Goal: Information Seeking & Learning: Learn about a topic

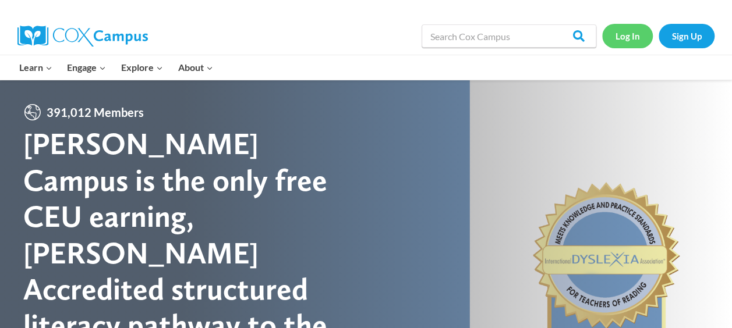
click at [626, 33] on link "Log In" at bounding box center [627, 36] width 51 height 24
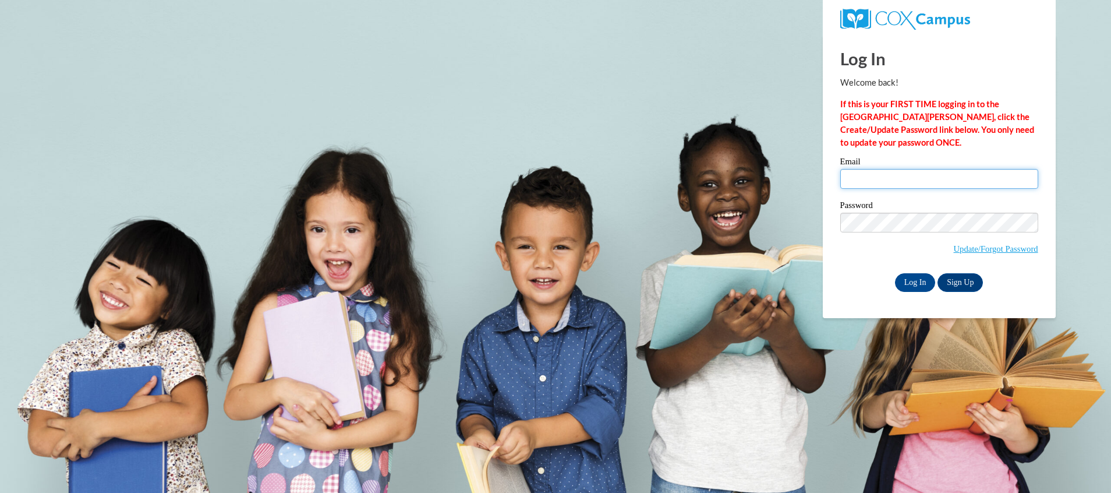
click at [955, 181] on input "Email" at bounding box center [939, 179] width 198 height 20
type input "JudyM@ymcaatlanta.org"
click at [914, 279] on input "Log In" at bounding box center [915, 282] width 41 height 19
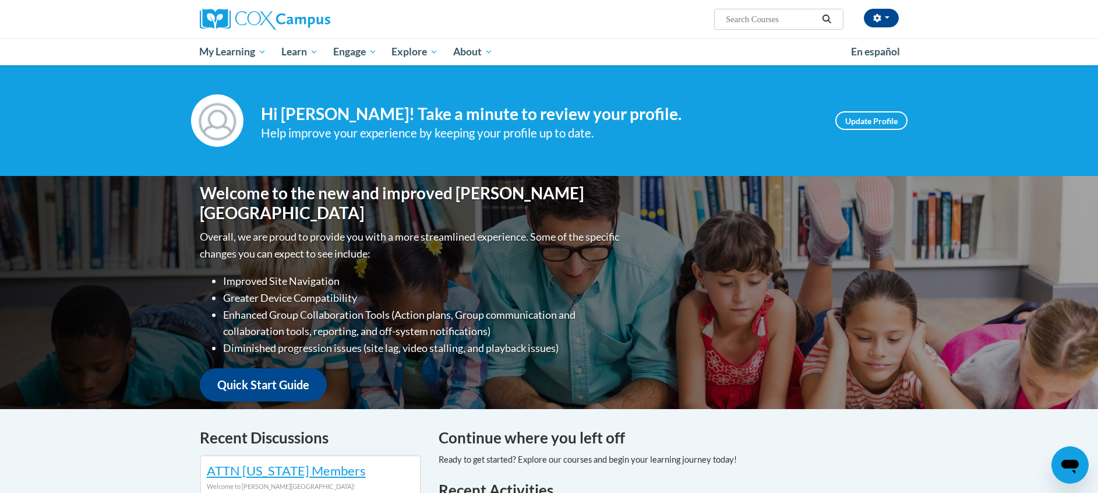
click at [1020, 33] on div "[PERSON_NAME] ([GEOGRAPHIC_DATA]/New_York UTC-04:00) My Profile Inbox My Transc…" at bounding box center [549, 32] width 1098 height 65
click at [780, 25] on input "Search..." at bounding box center [770, 19] width 93 height 14
type input "IMPLICIT BIAS IN EDUCACTION"
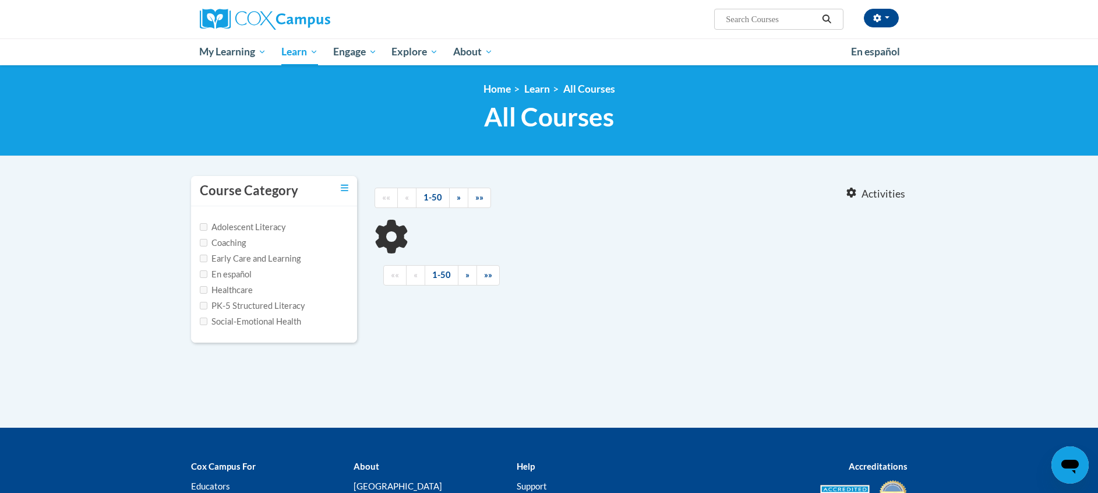
type input "IMPLICIT BIAS IN EDUCACTION"
